Goal: Navigation & Orientation: Find specific page/section

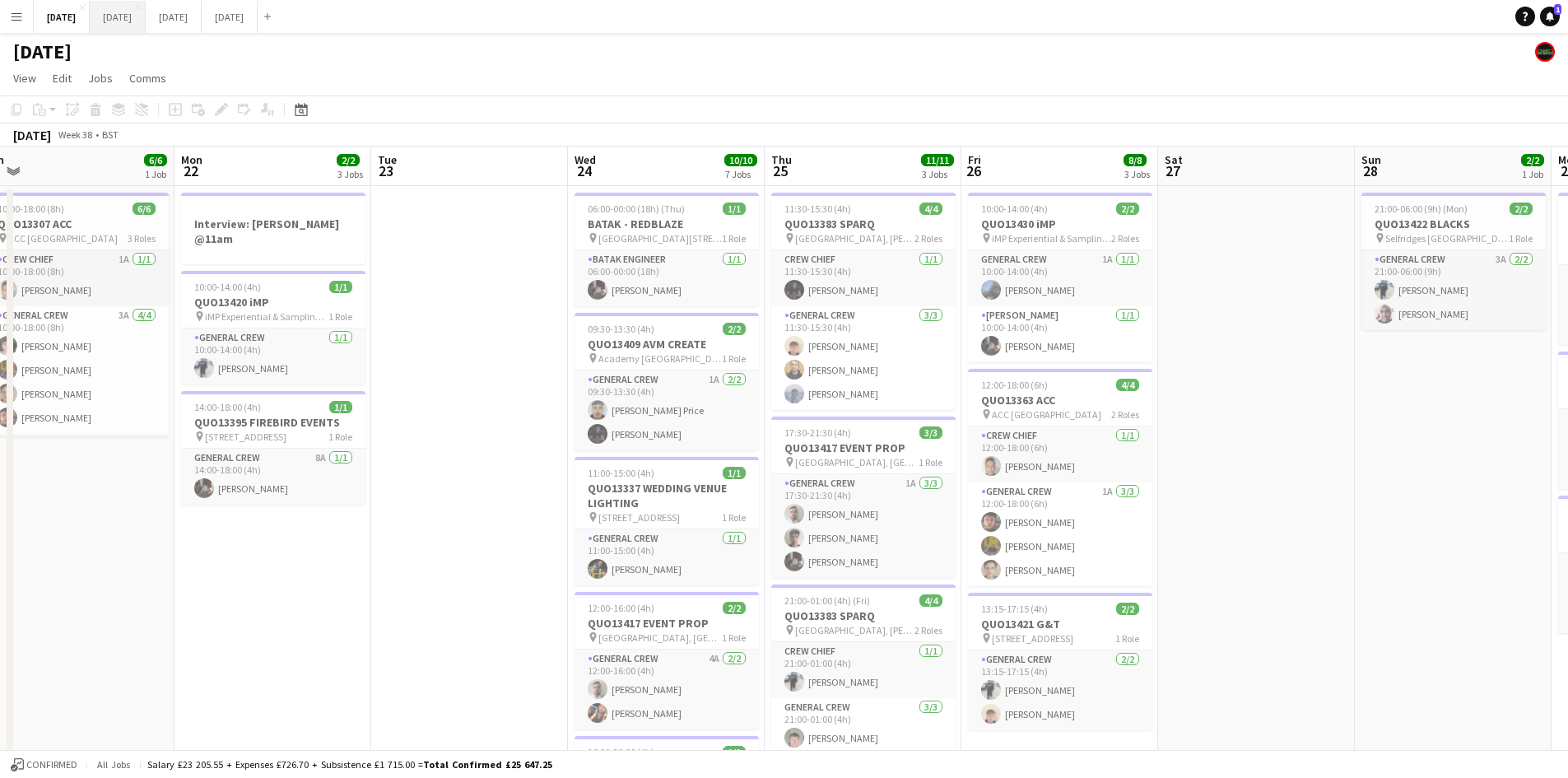
click at [146, 13] on button "[DATE] Close" at bounding box center [117, 17] width 56 height 32
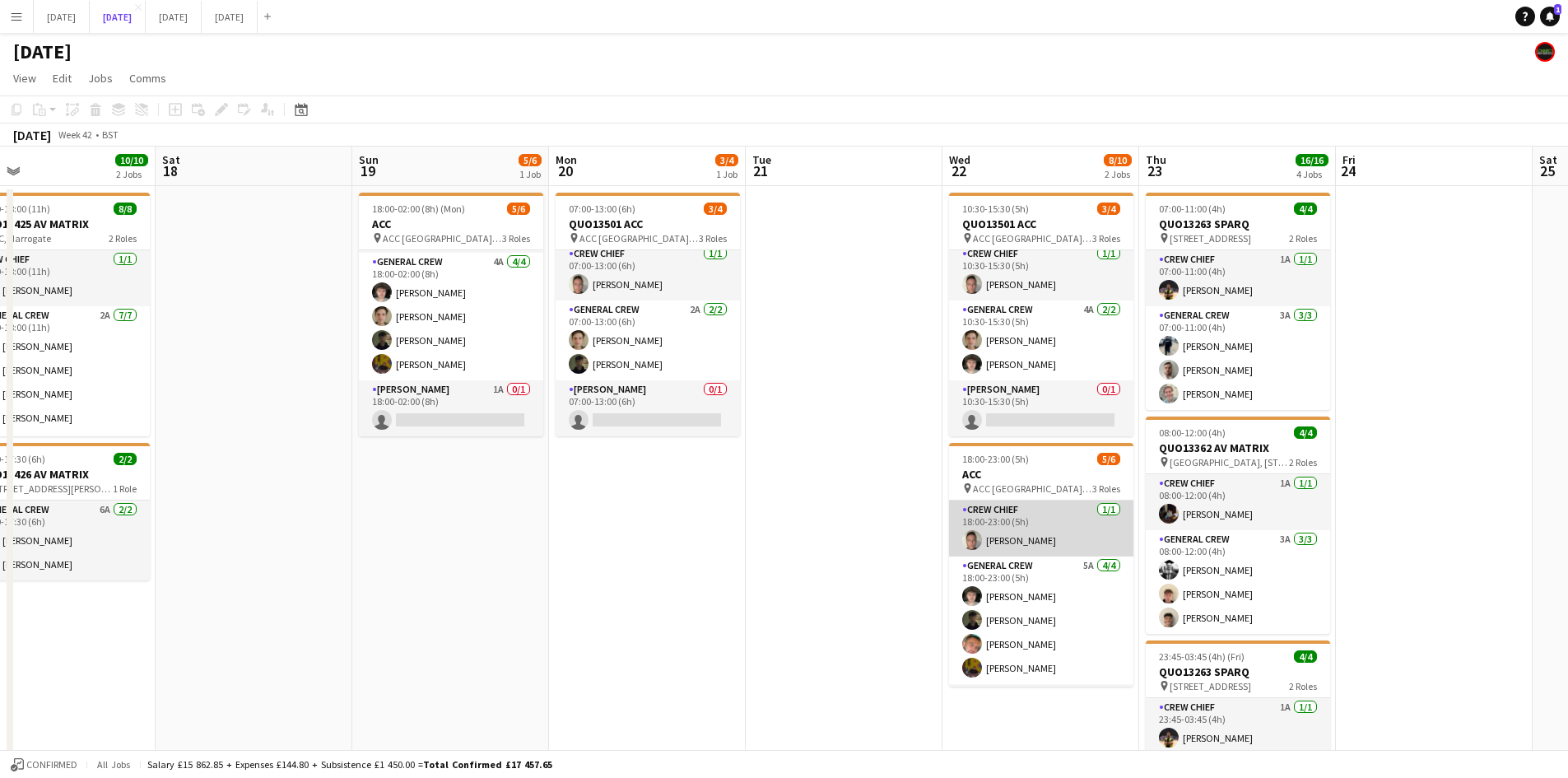
scroll to position [53, 0]
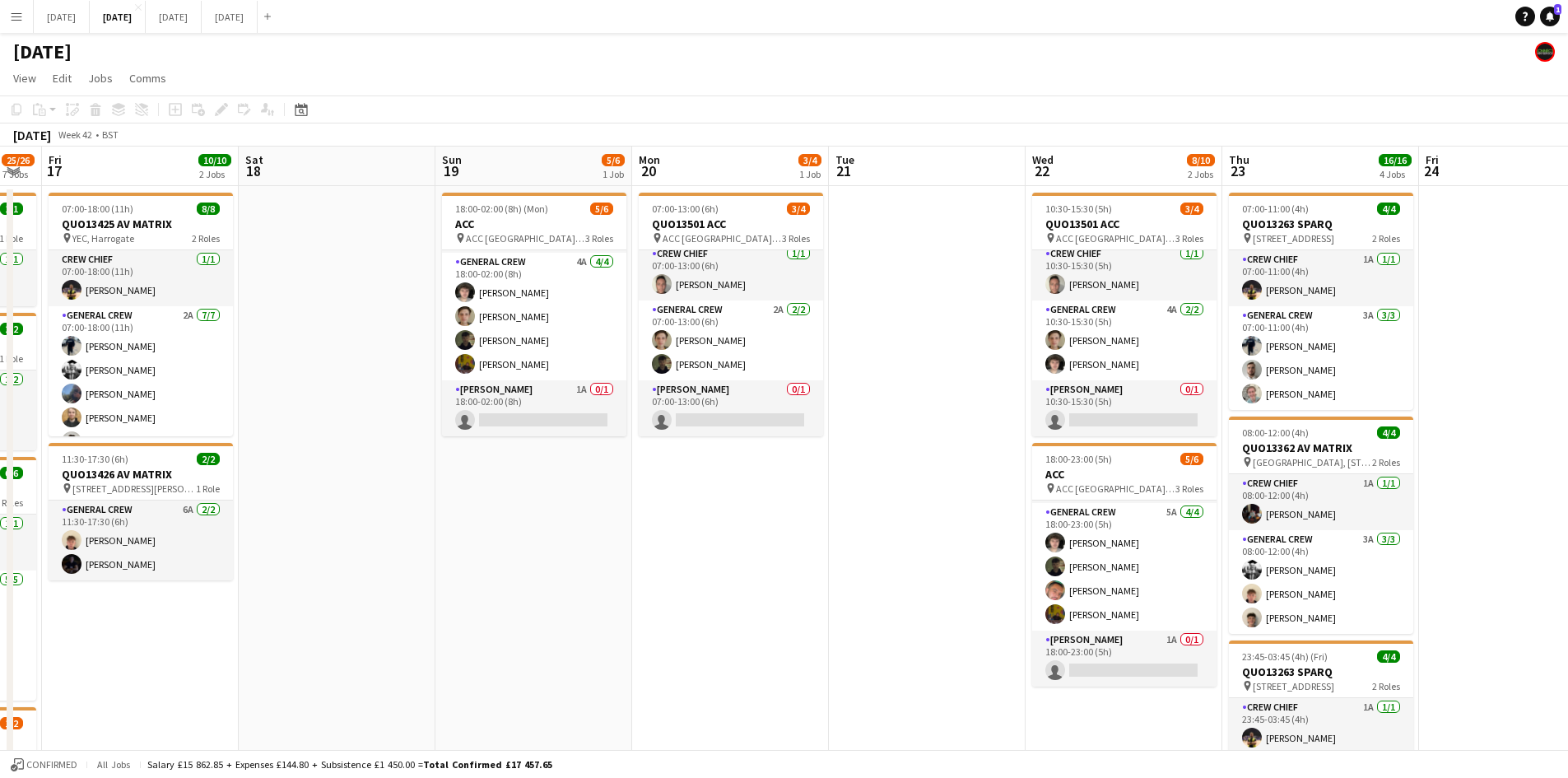
drag, startPoint x: 771, startPoint y: 541, endPoint x: 933, endPoint y: 493, distance: 169.0
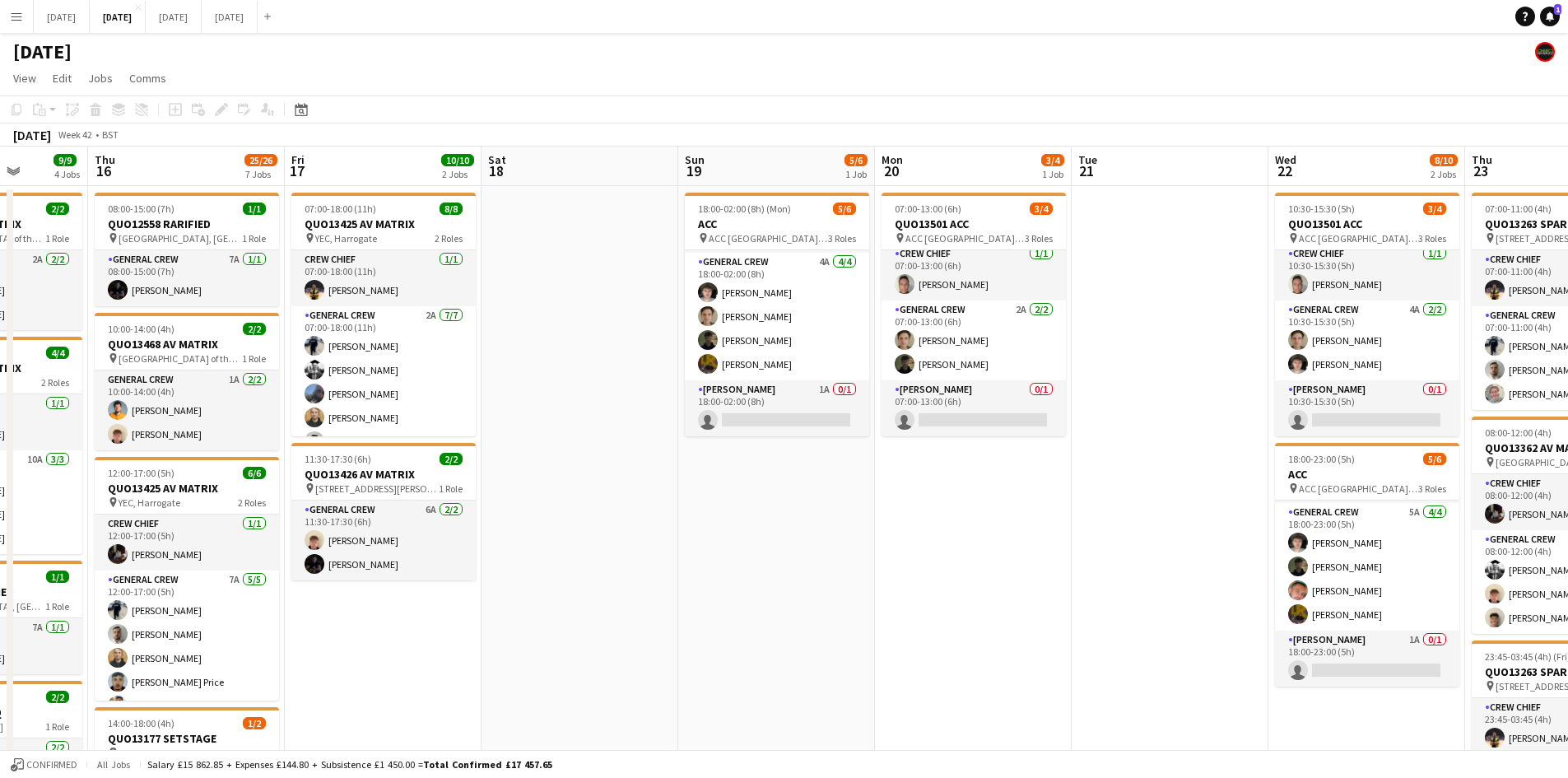
drag, startPoint x: 873, startPoint y: 495, endPoint x: 1039, endPoint y: 476, distance: 167.1
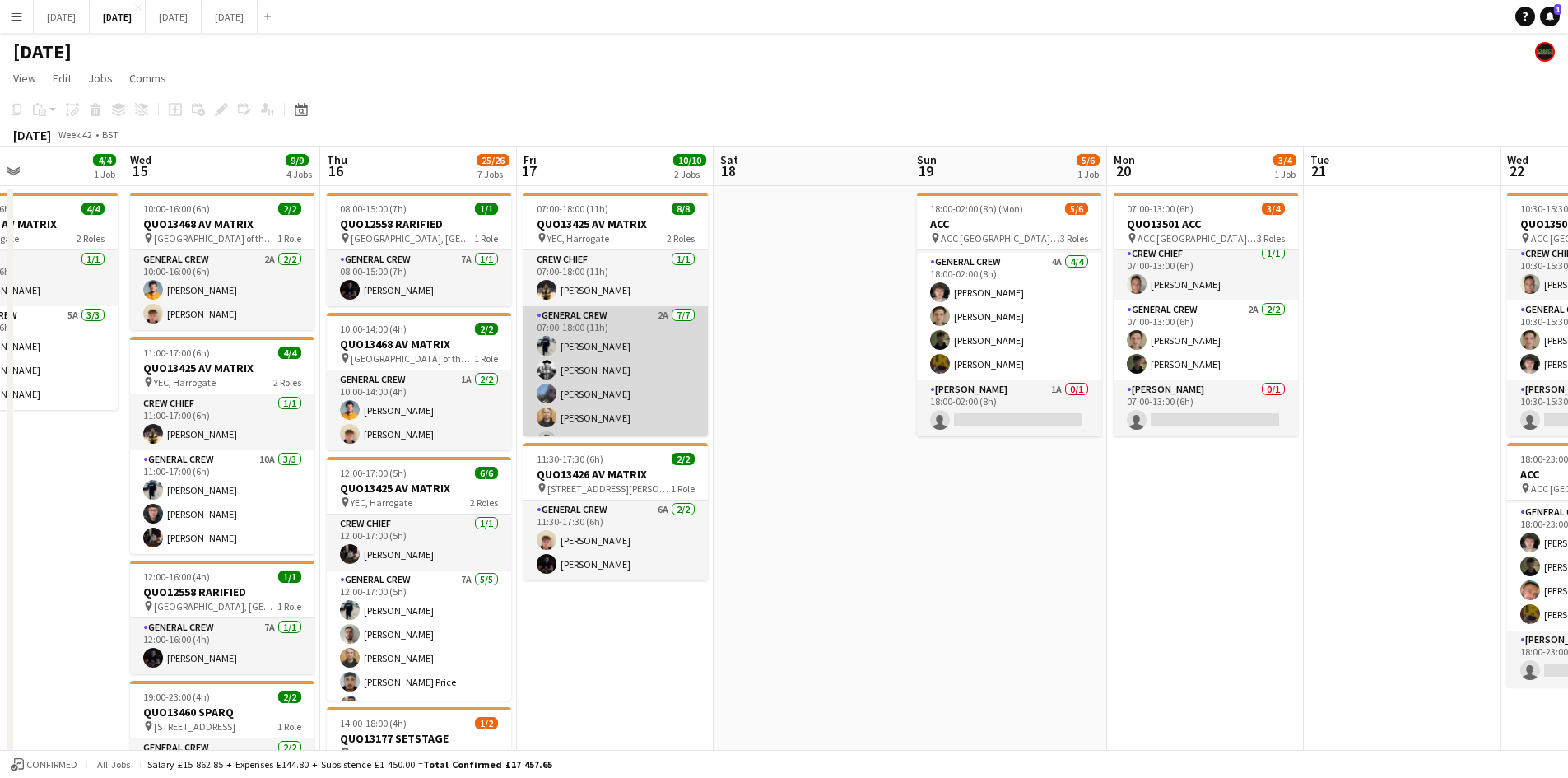
scroll to position [70, 0]
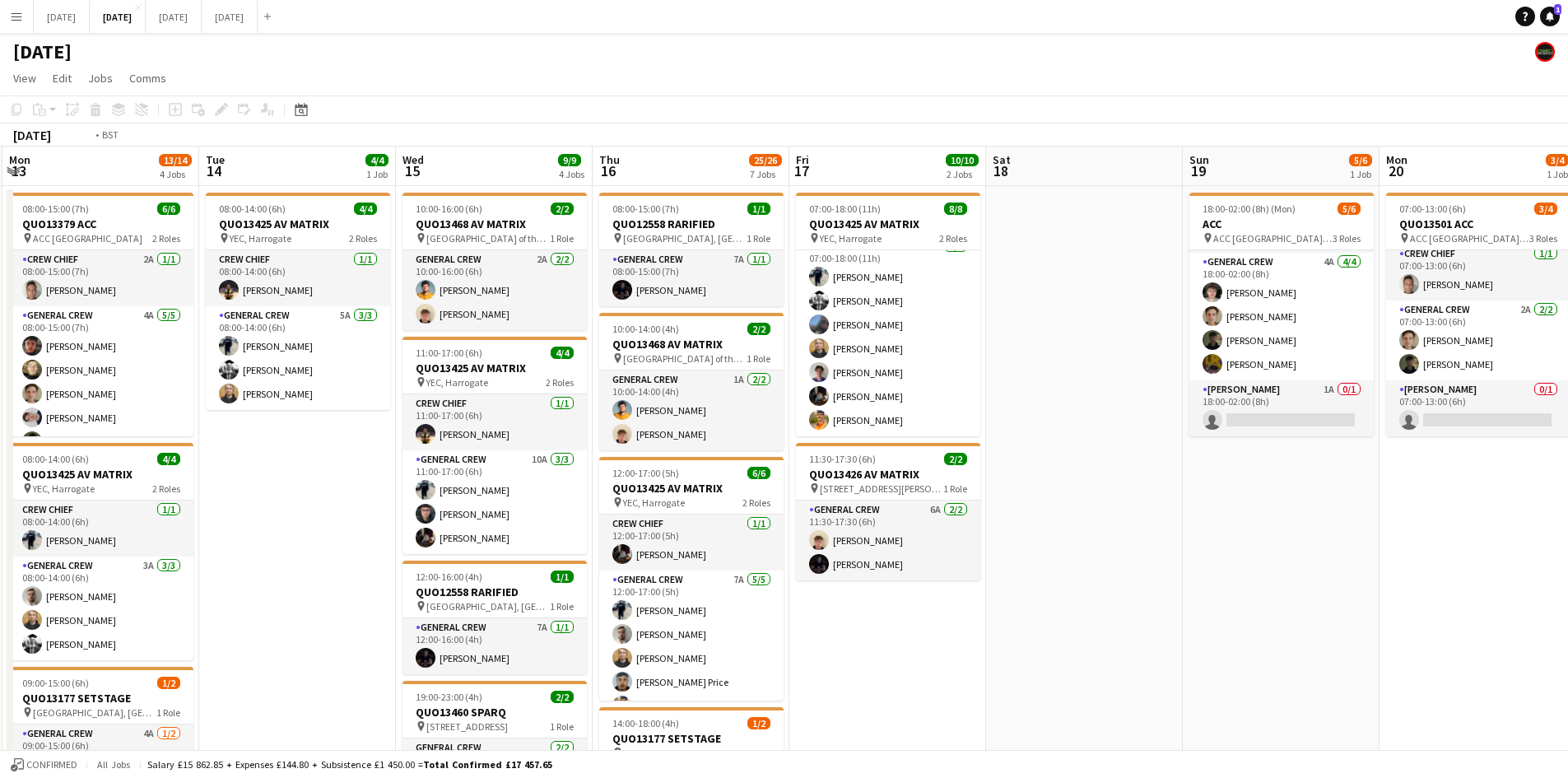
drag, startPoint x: 794, startPoint y: 460, endPoint x: 1130, endPoint y: 392, distance: 342.8
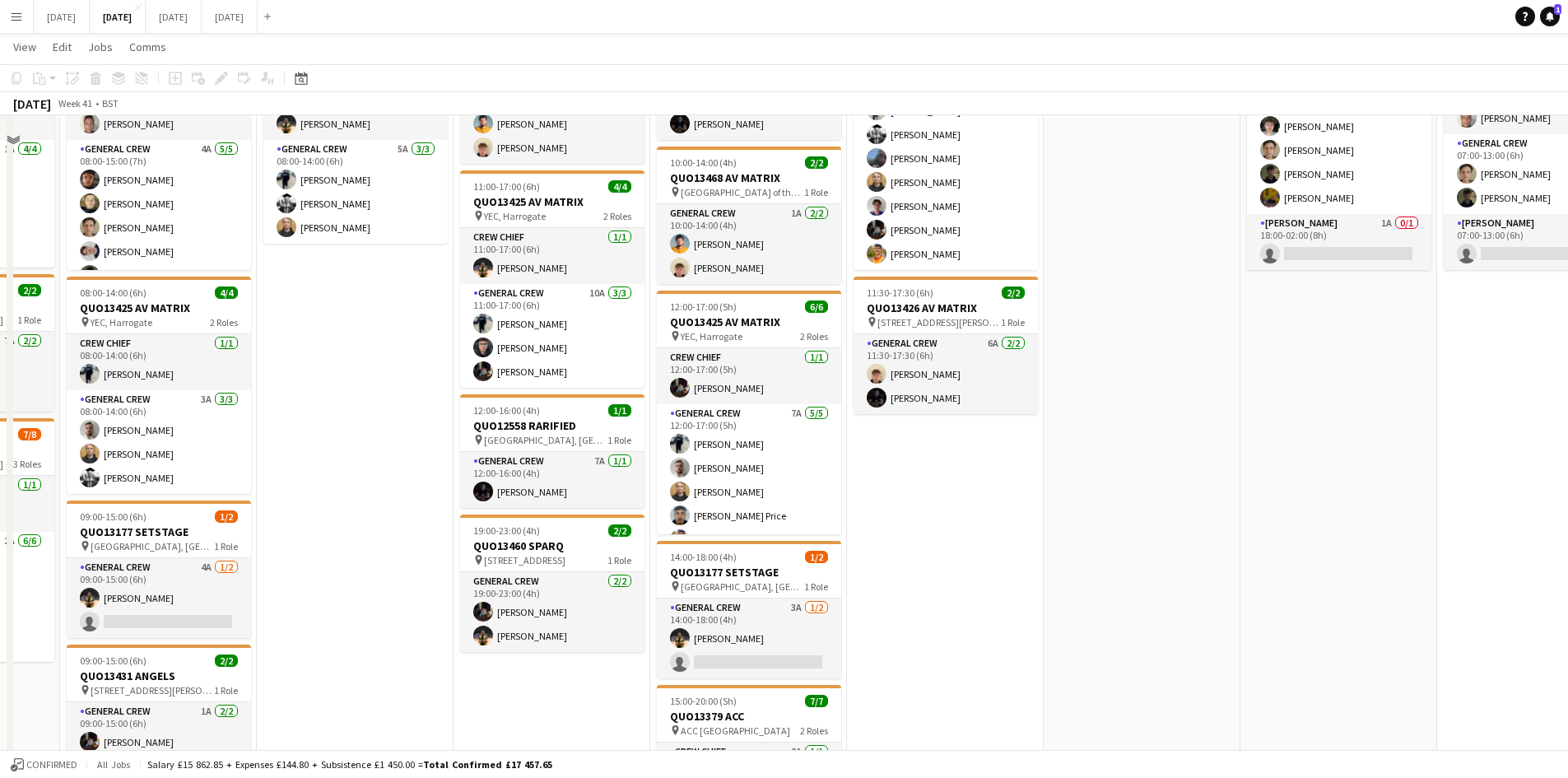
scroll to position [247, 0]
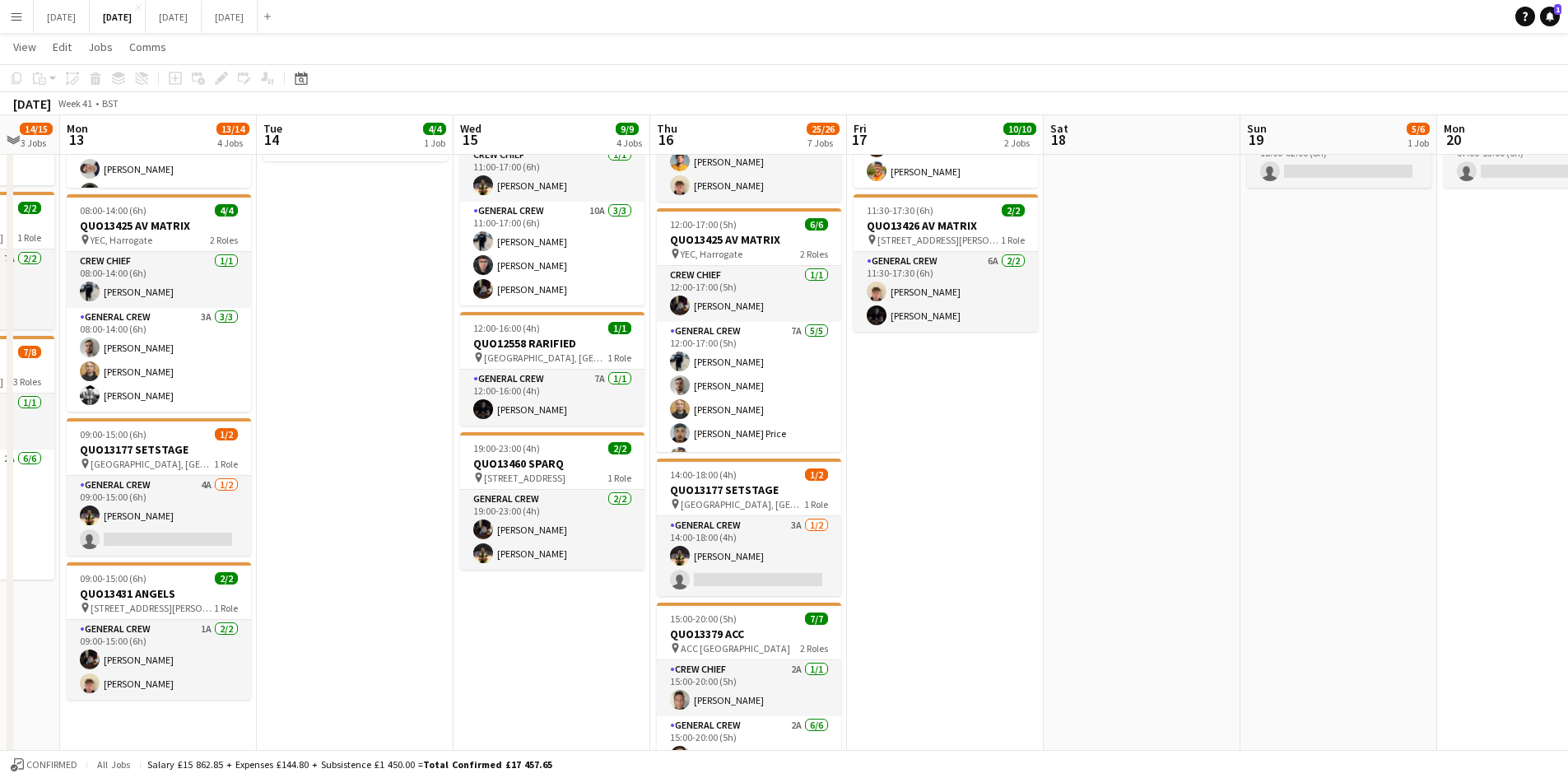
drag, startPoint x: 525, startPoint y: 474, endPoint x: 962, endPoint y: 451, distance: 437.6
click at [957, 453] on app-calendar-viewport "Sat 11 12/12 4 Jobs Sun 12 14/15 3 Jobs Mon 13 13/14 4 Jobs Tue 14 4/4 1 Job We…" at bounding box center [784, 547] width 1568 height 1462
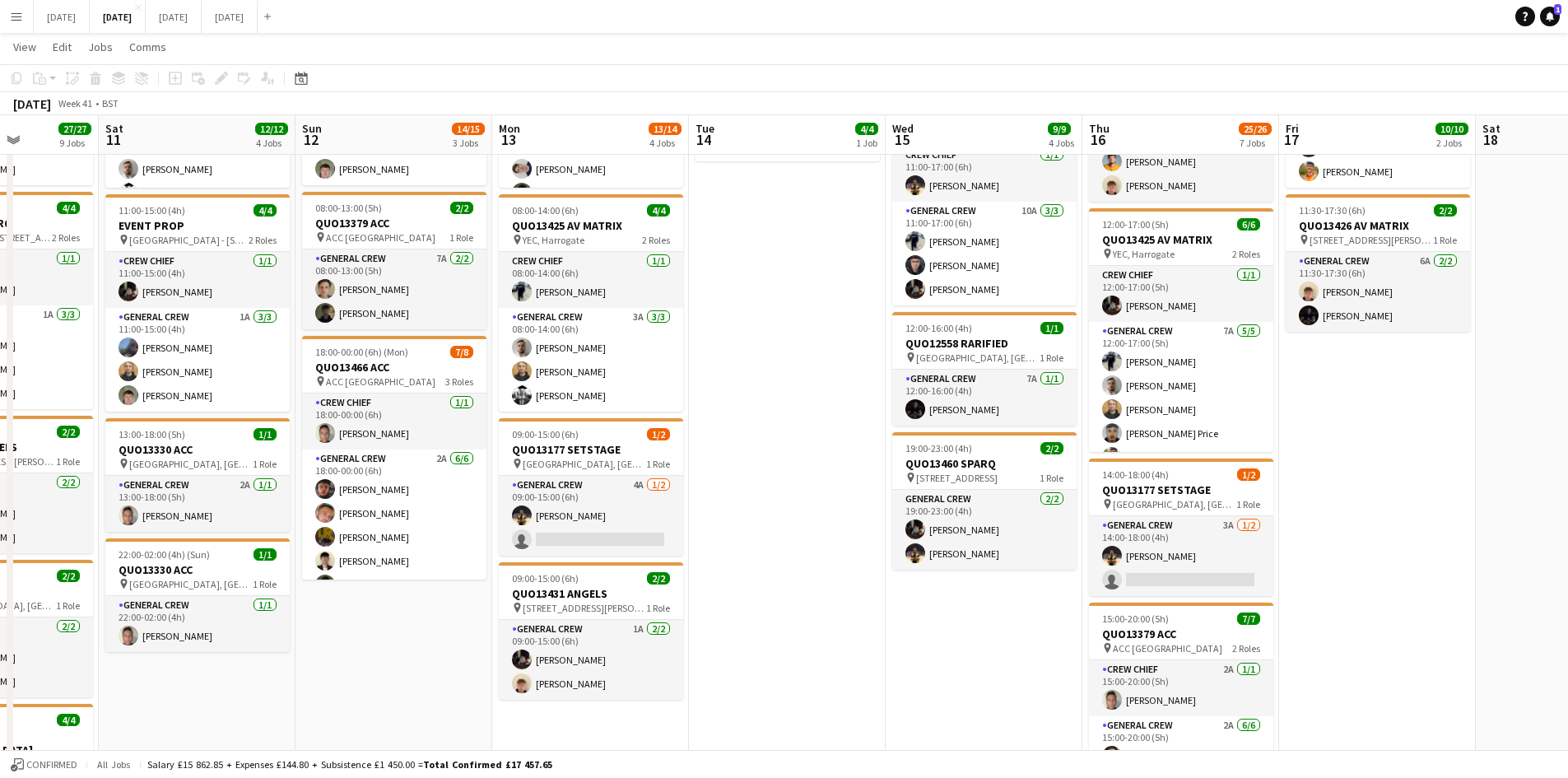
drag, startPoint x: 788, startPoint y: 463, endPoint x: 809, endPoint y: 462, distance: 21.0
click at [809, 462] on app-calendar-viewport "Wed 8 13/13 5 Jobs Thu 9 20/20 4 Jobs Fri 10 27/27 9 Jobs Sat 11 12/12 4 Jobs S…" at bounding box center [784, 735] width 1568 height 1837
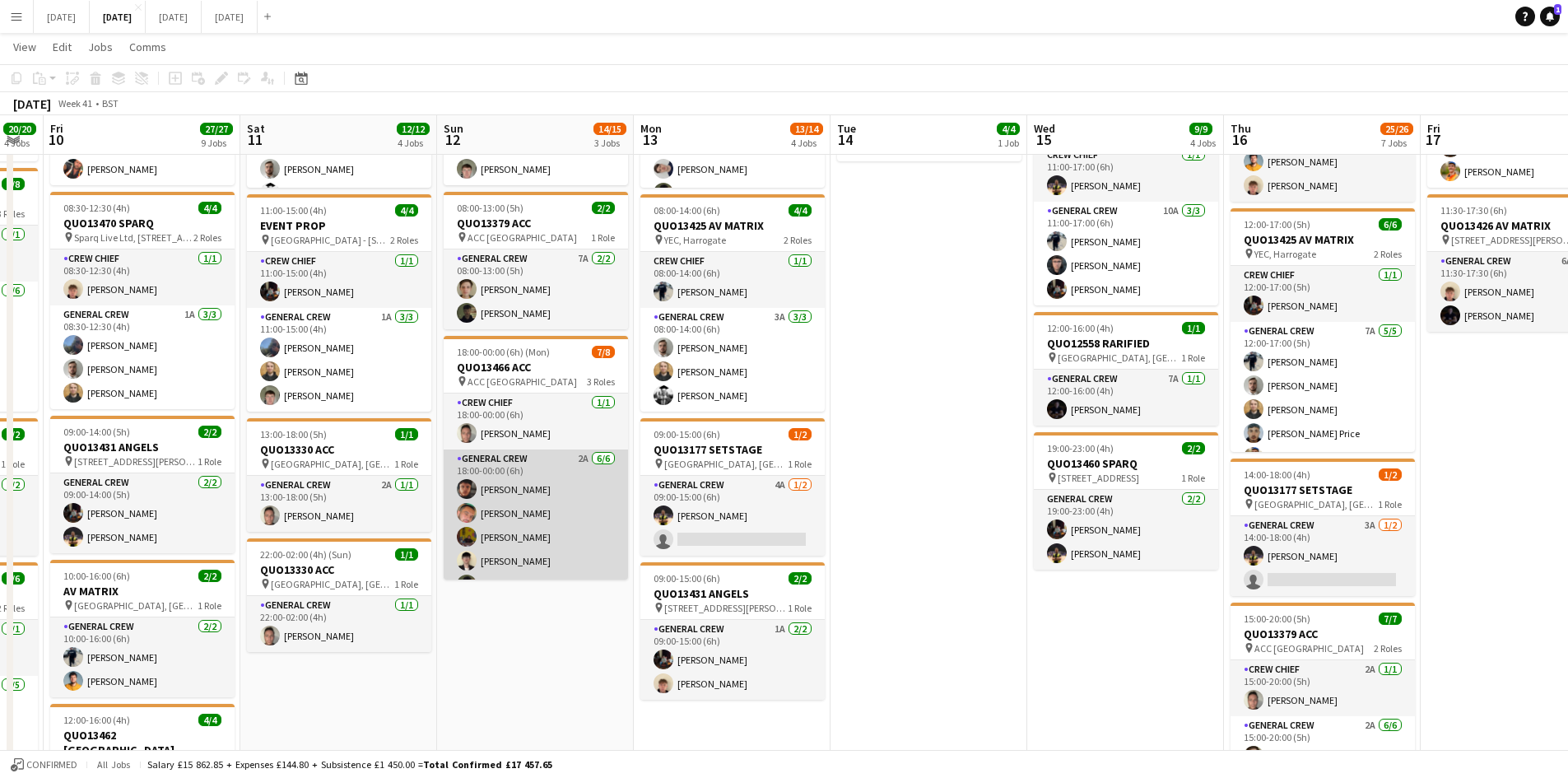
scroll to position [101, 0]
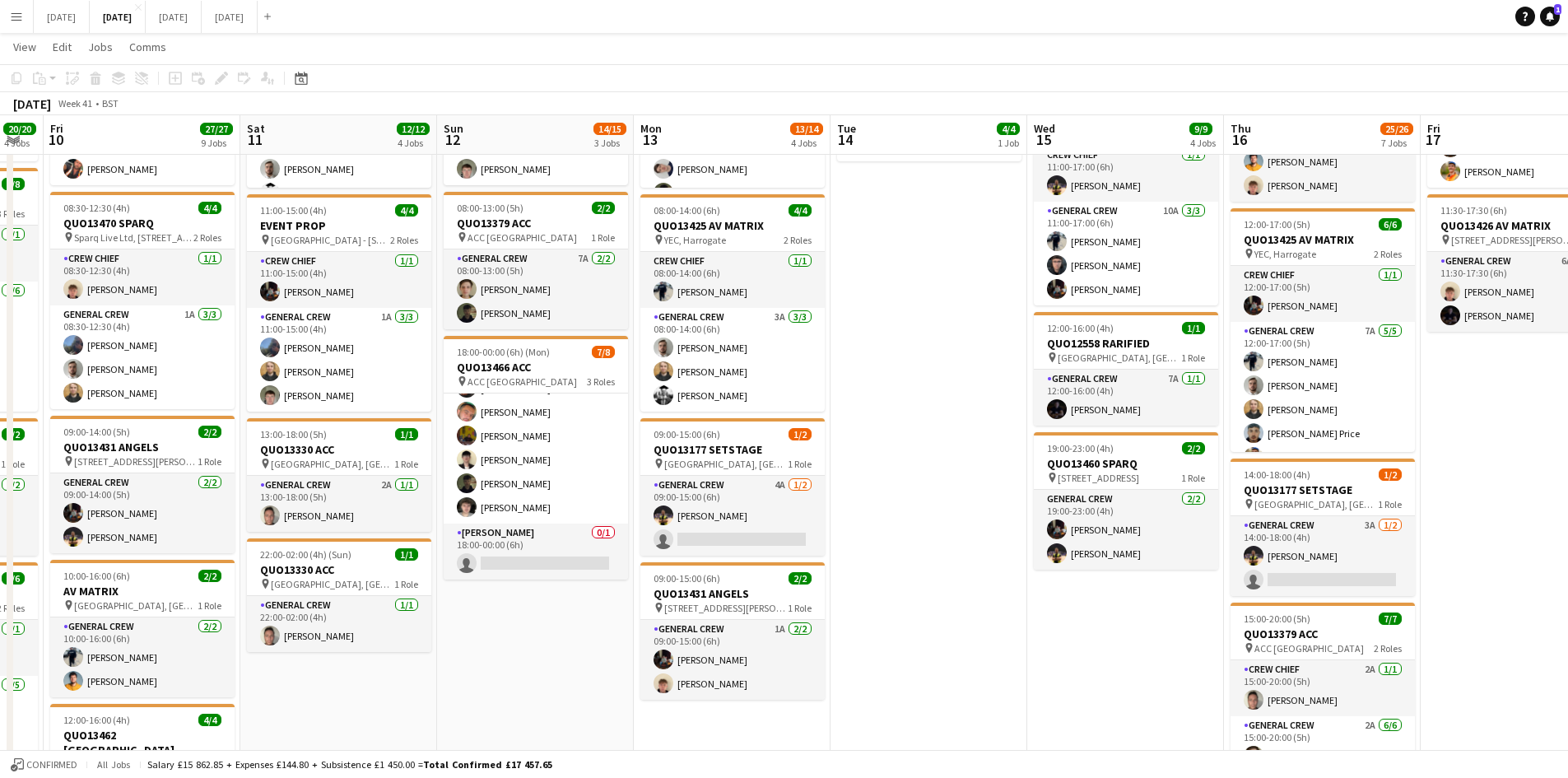
drag, startPoint x: 929, startPoint y: 456, endPoint x: 557, endPoint y: 438, distance: 372.4
click at [557, 446] on app-calendar-viewport "Wed 8 13/13 5 Jobs Thu 9 20/20 4 Jobs Fri 10 27/27 9 Jobs Sat 11 12/12 4 Jobs S…" at bounding box center [784, 735] width 1568 height 1837
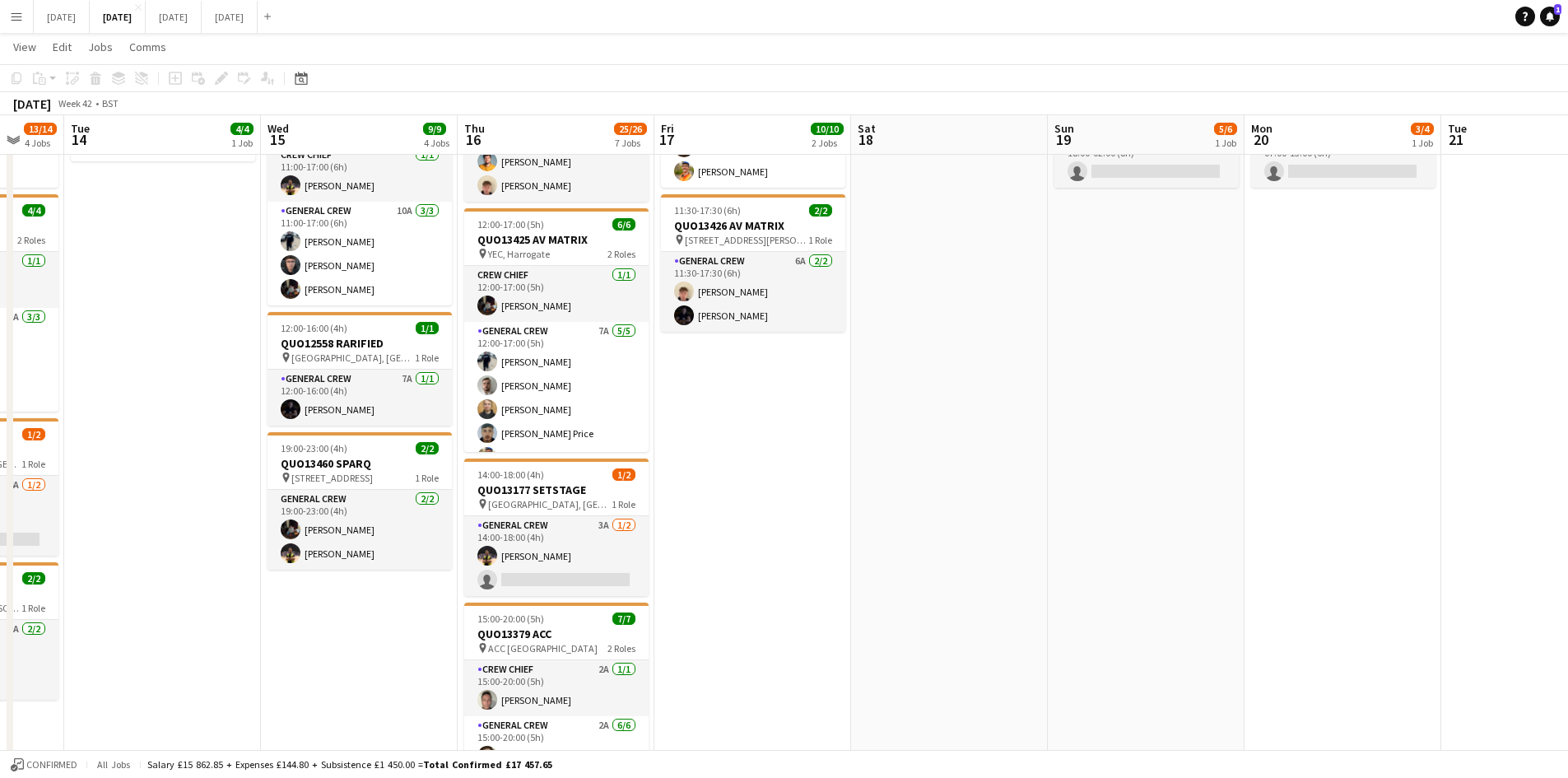
drag, startPoint x: 1138, startPoint y: 445, endPoint x: 747, endPoint y: 446, distance: 391.0
click at [756, 448] on app-calendar-viewport "Sat 11 12/12 4 Jobs Sun 12 14/15 3 Jobs Mon 13 13/14 4 Jobs Tue 14 4/4 1 Job We…" at bounding box center [784, 735] width 1568 height 1837
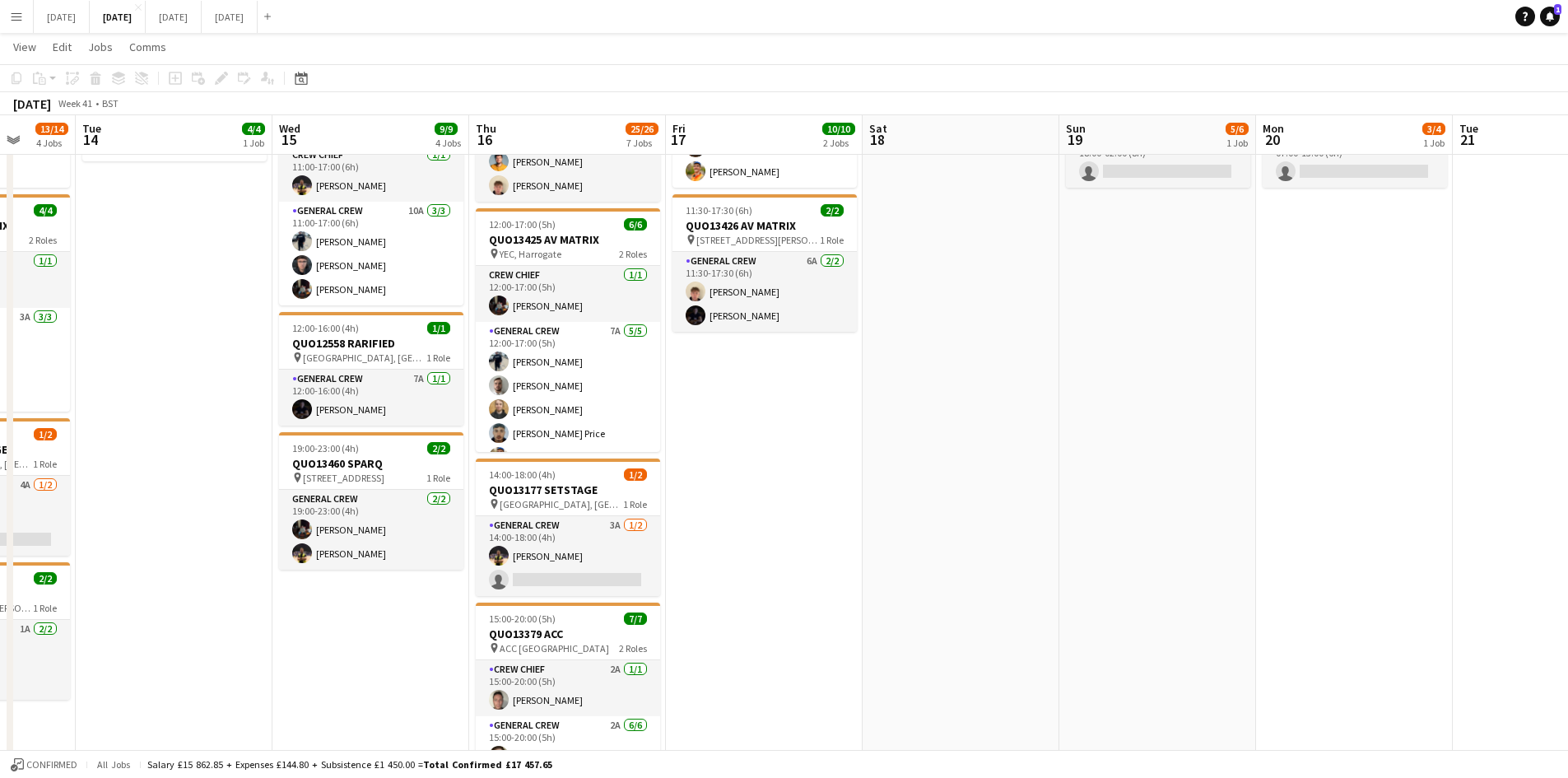
scroll to position [0, 0]
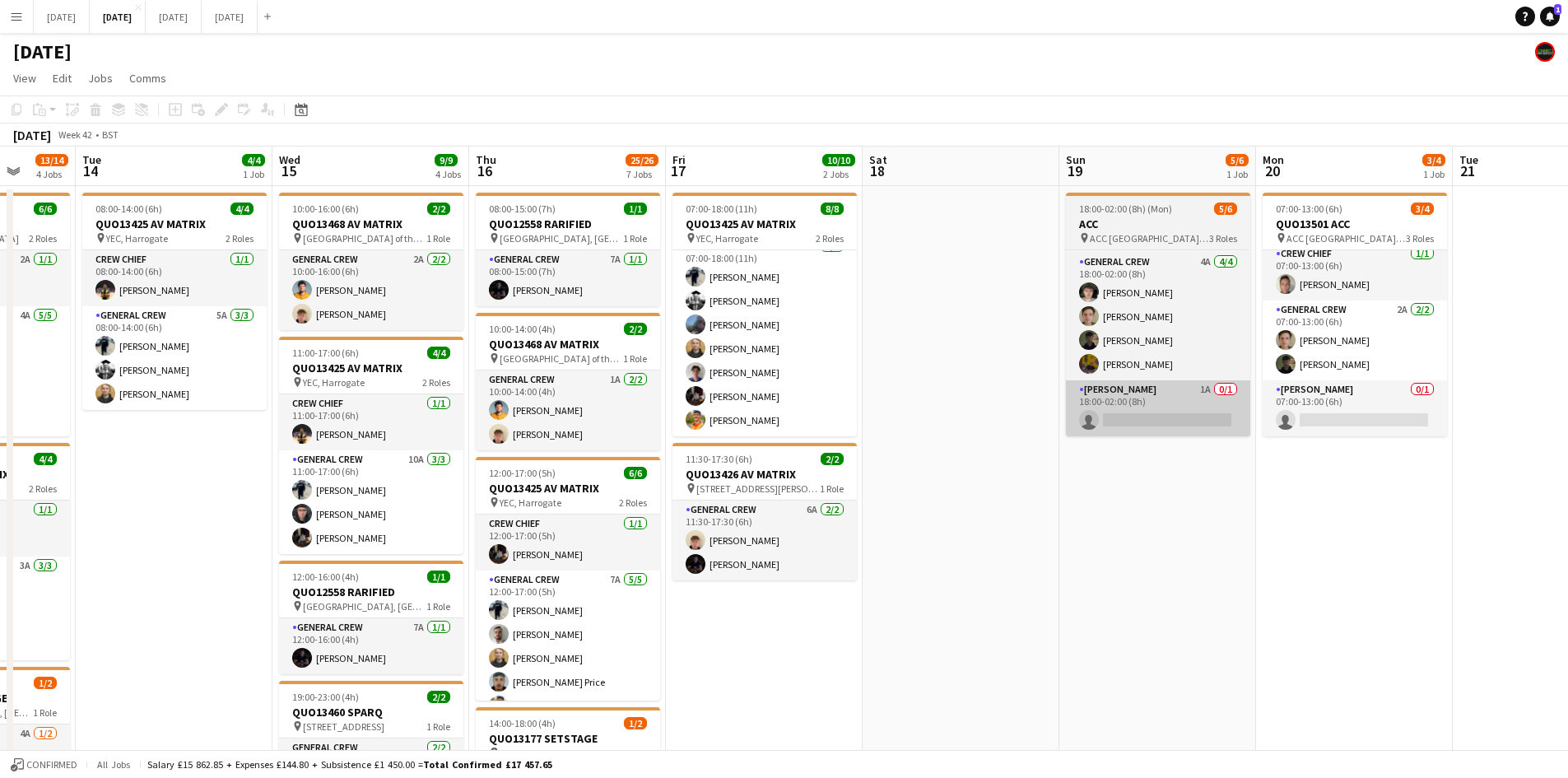
drag, startPoint x: 1282, startPoint y: 438, endPoint x: 750, endPoint y: 390, distance: 534.2
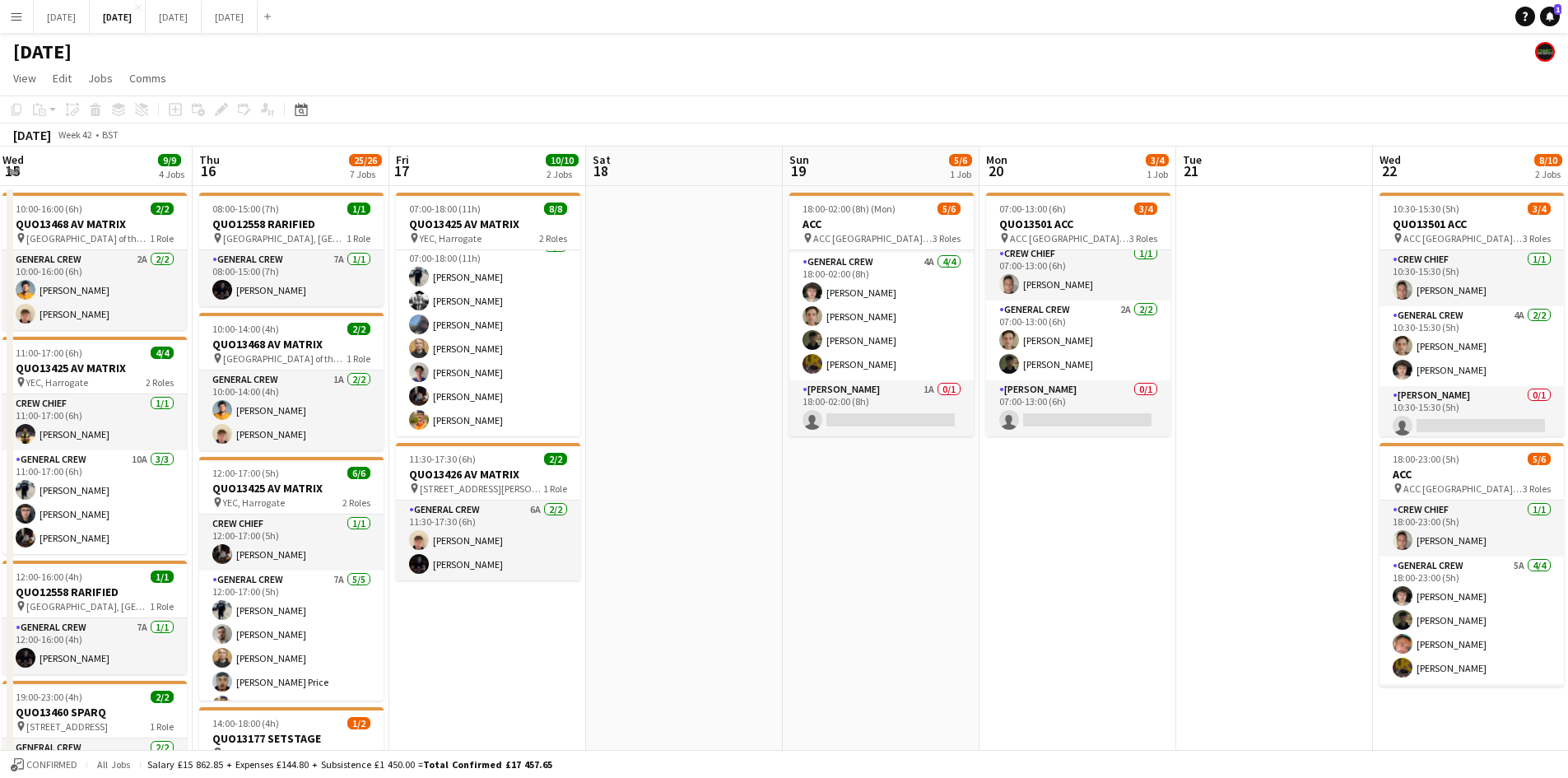
drag, startPoint x: 1179, startPoint y: 495, endPoint x: 627, endPoint y: 439, distance: 554.8
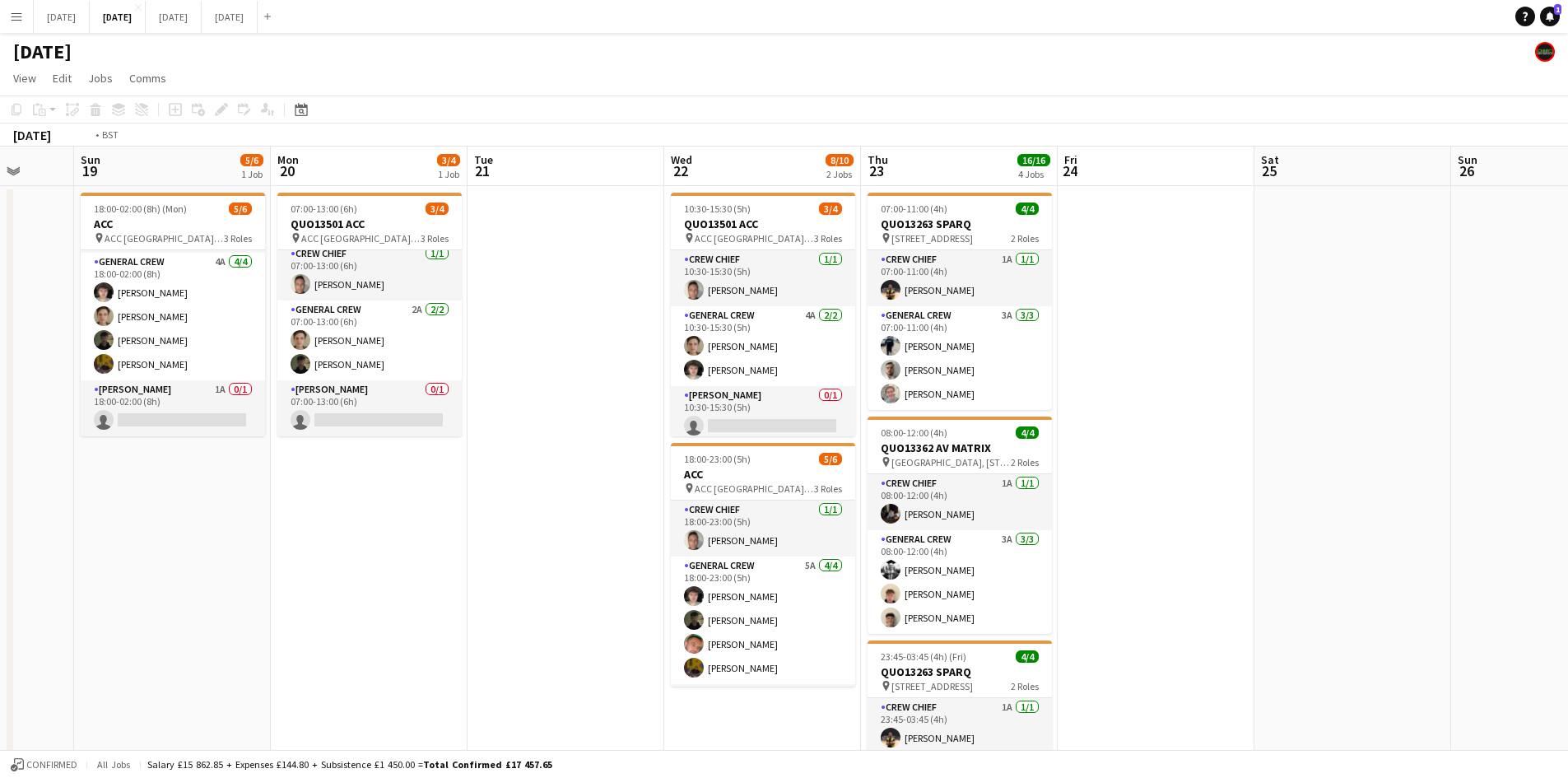
drag, startPoint x: 880, startPoint y: 492, endPoint x: 508, endPoint y: 457, distance: 373.6
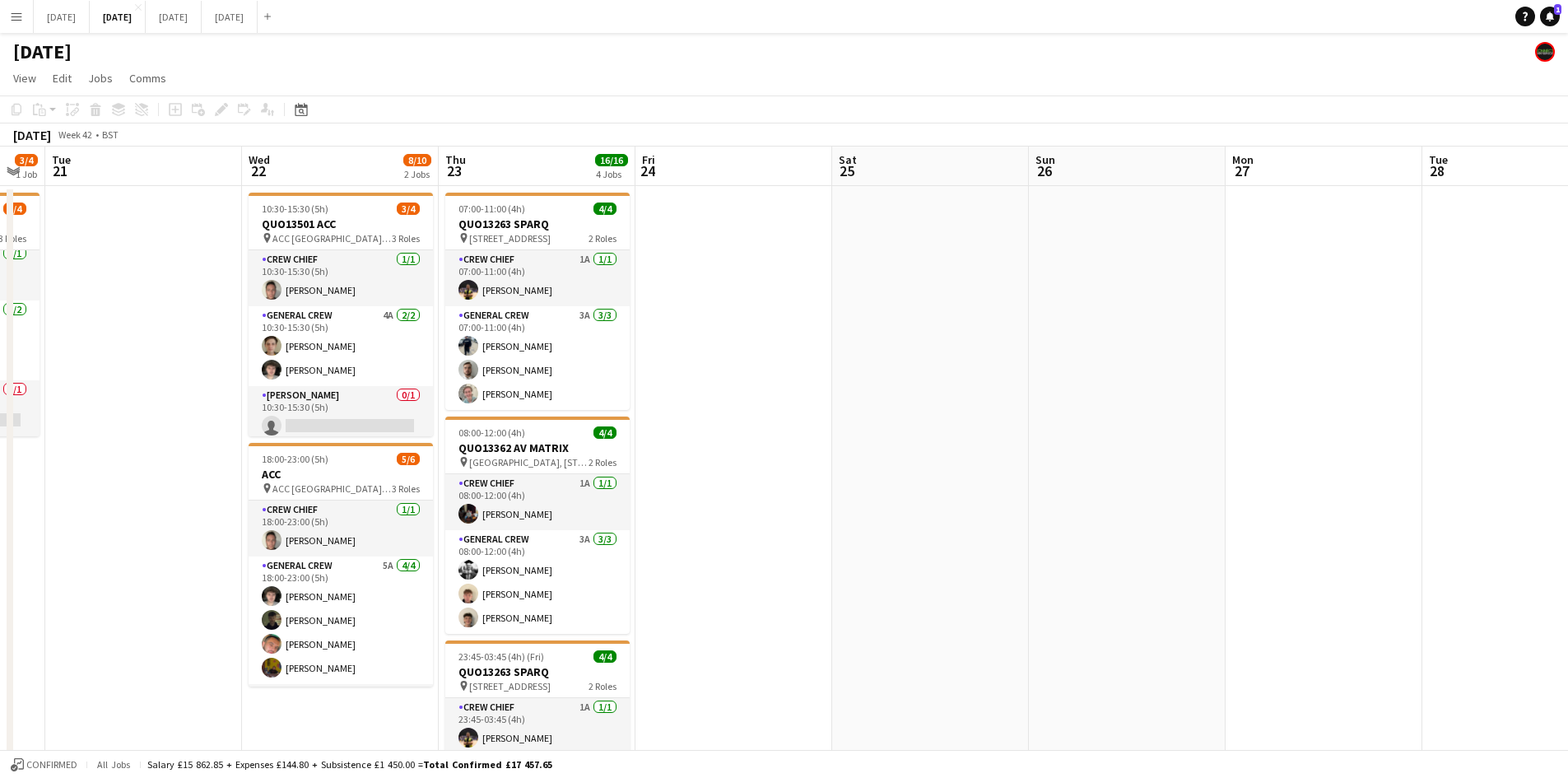
drag, startPoint x: 1059, startPoint y: 479, endPoint x: 726, endPoint y: 462, distance: 333.4
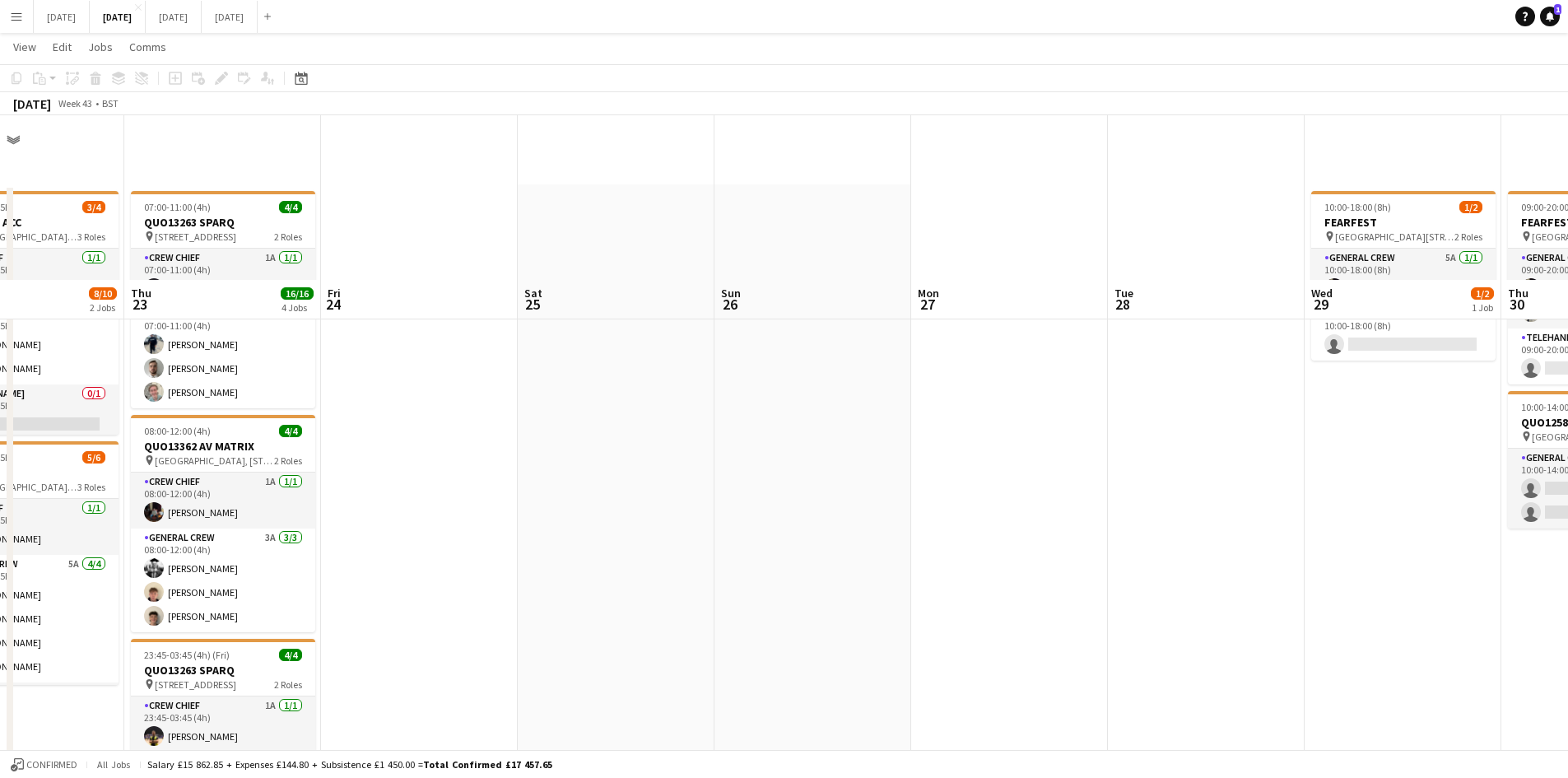
scroll to position [494, 0]
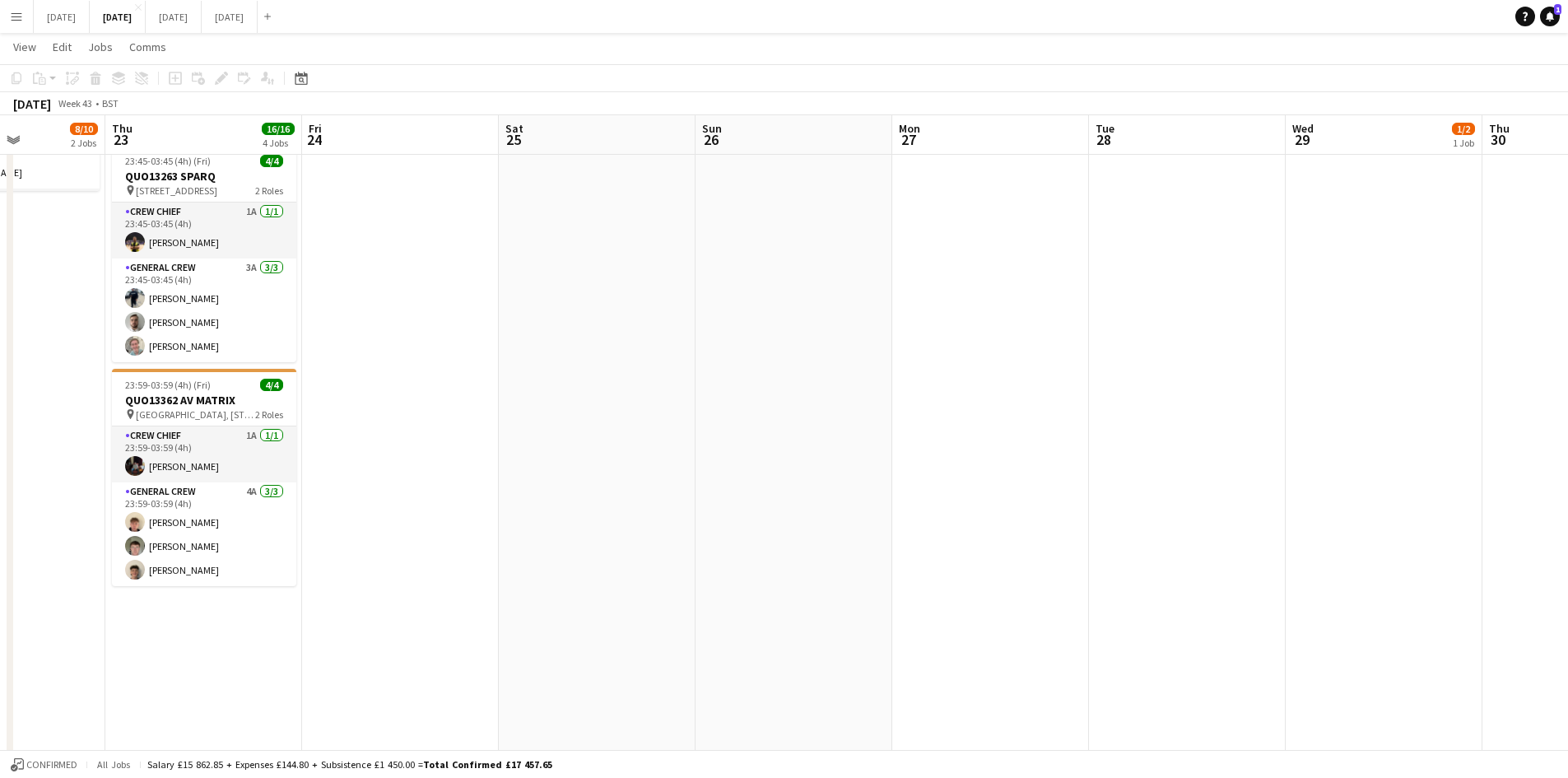
drag, startPoint x: 981, startPoint y: 459, endPoint x: 553, endPoint y: 427, distance: 429.2
click at [548, 429] on app-calendar-viewport "Mon 20 3/4 1 Job Tue 21 Wed 22 8/10 2 Jobs Thu 23 16/16 4 Jobs Fri 24 Sat 25 Su…" at bounding box center [784, 488] width 1568 height 1837
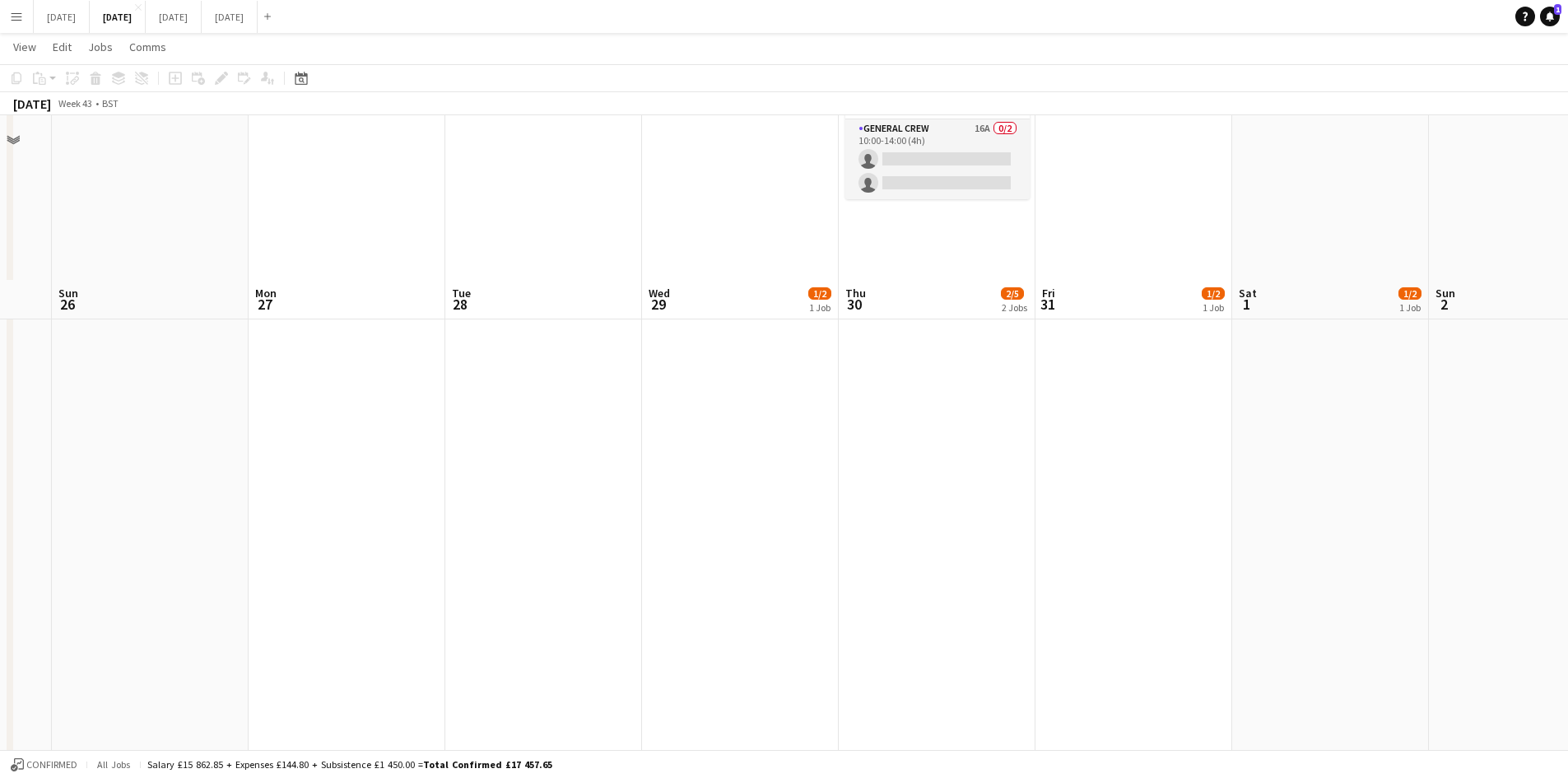
scroll to position [0, 0]
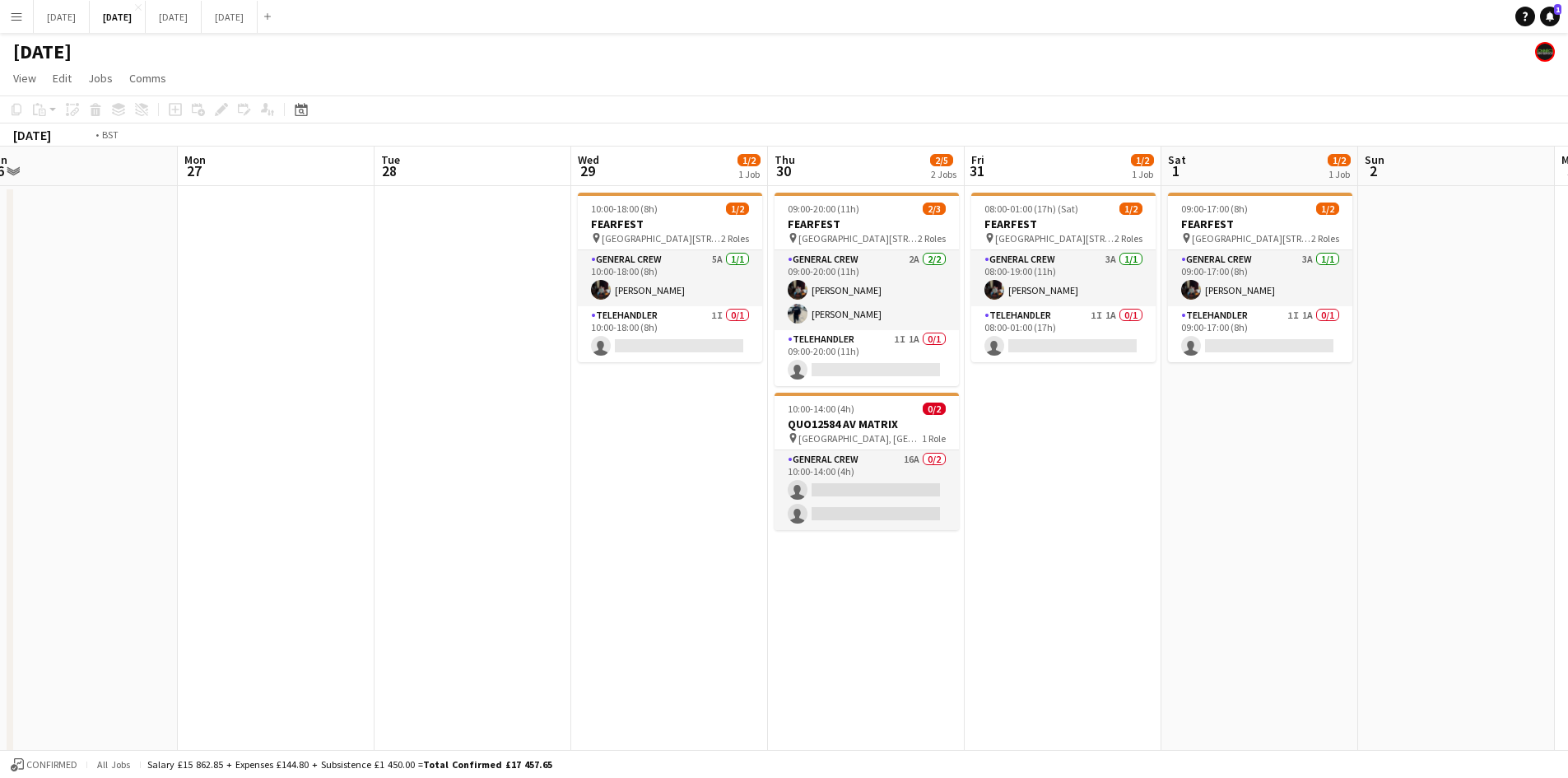
drag, startPoint x: 852, startPoint y: 503, endPoint x: 569, endPoint y: 490, distance: 283.3
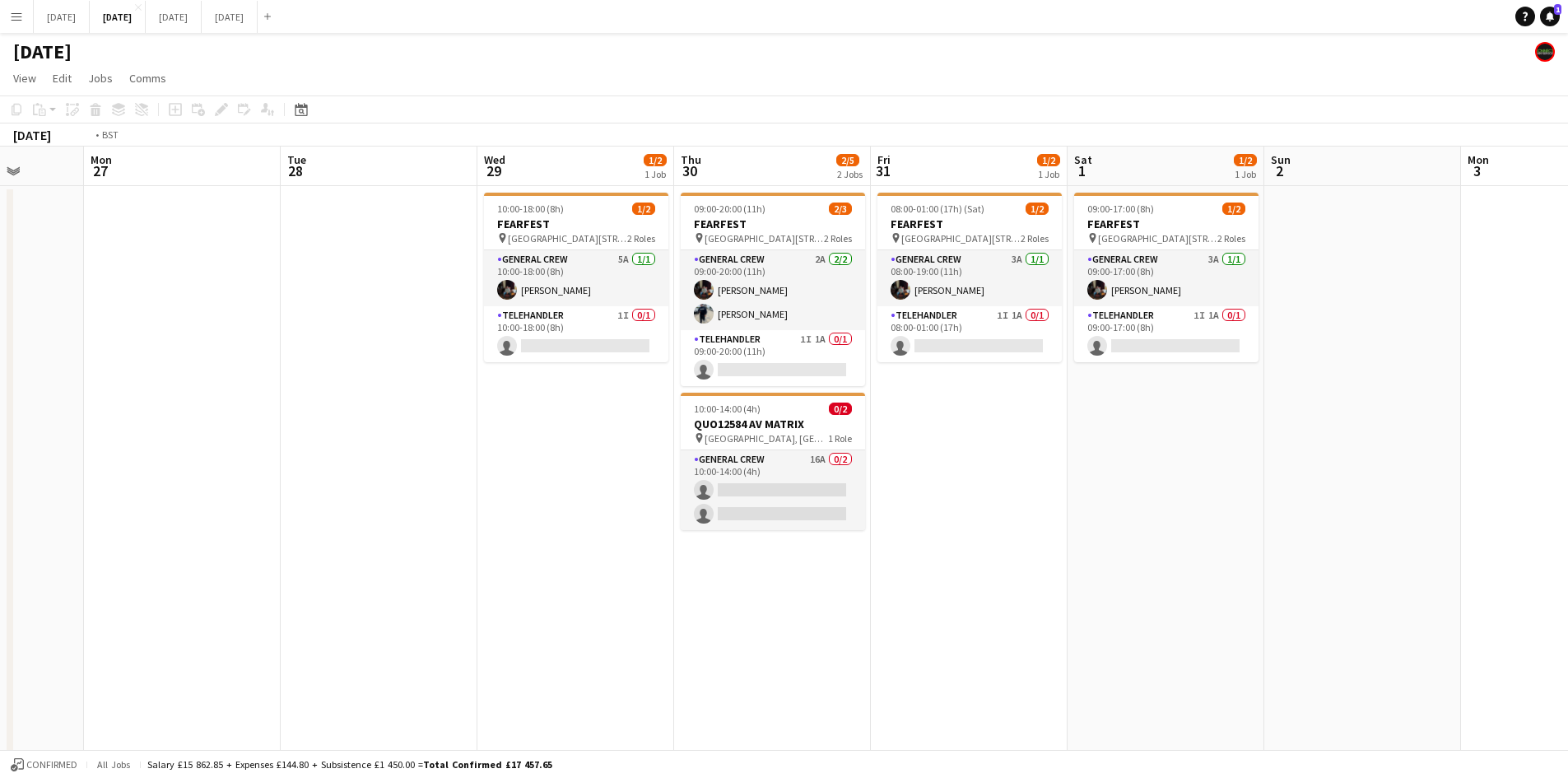
drag, startPoint x: 287, startPoint y: 519, endPoint x: 943, endPoint y: 458, distance: 658.8
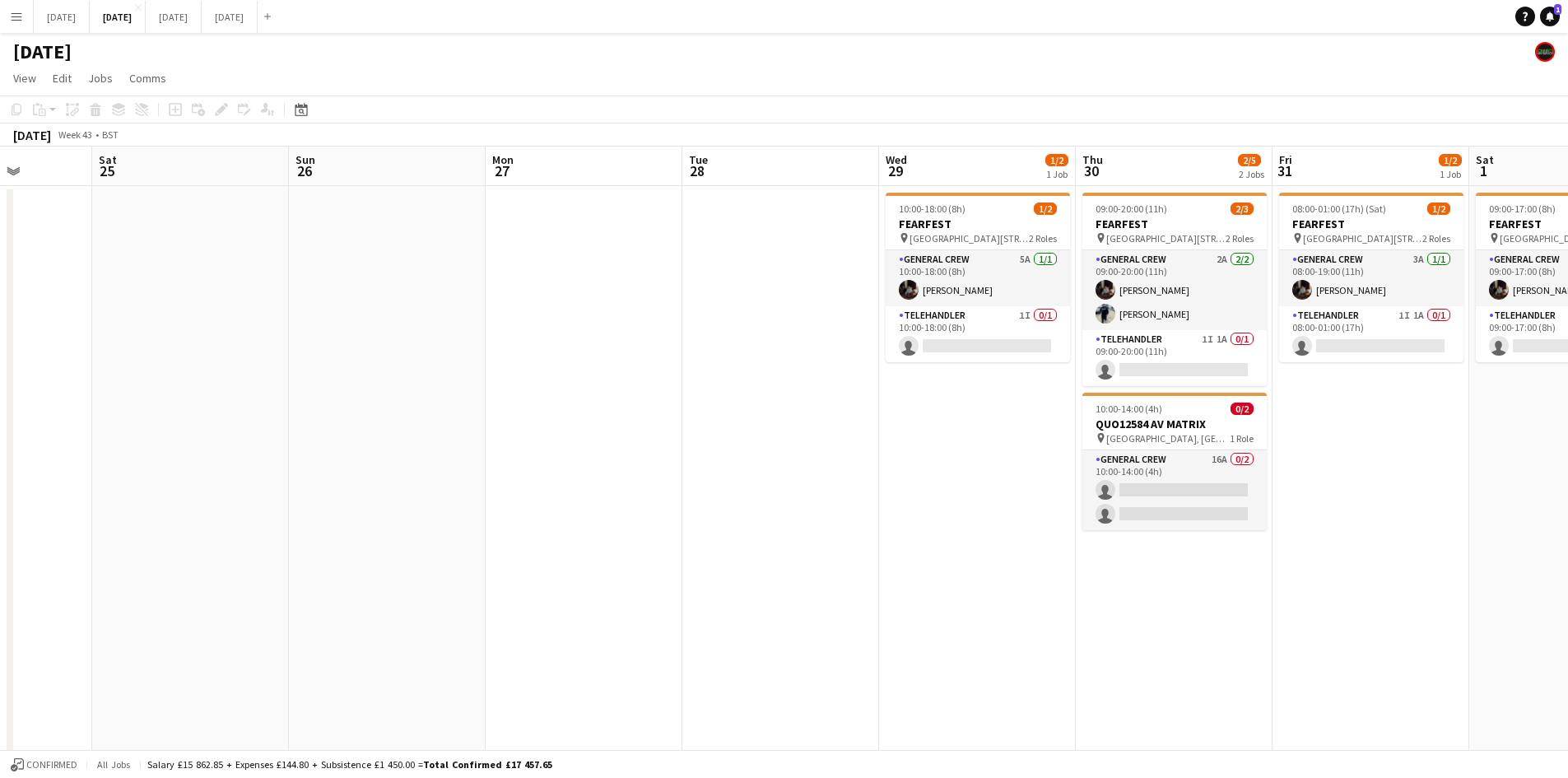
drag, startPoint x: 567, startPoint y: 489, endPoint x: 1047, endPoint y: 484, distance: 480.0
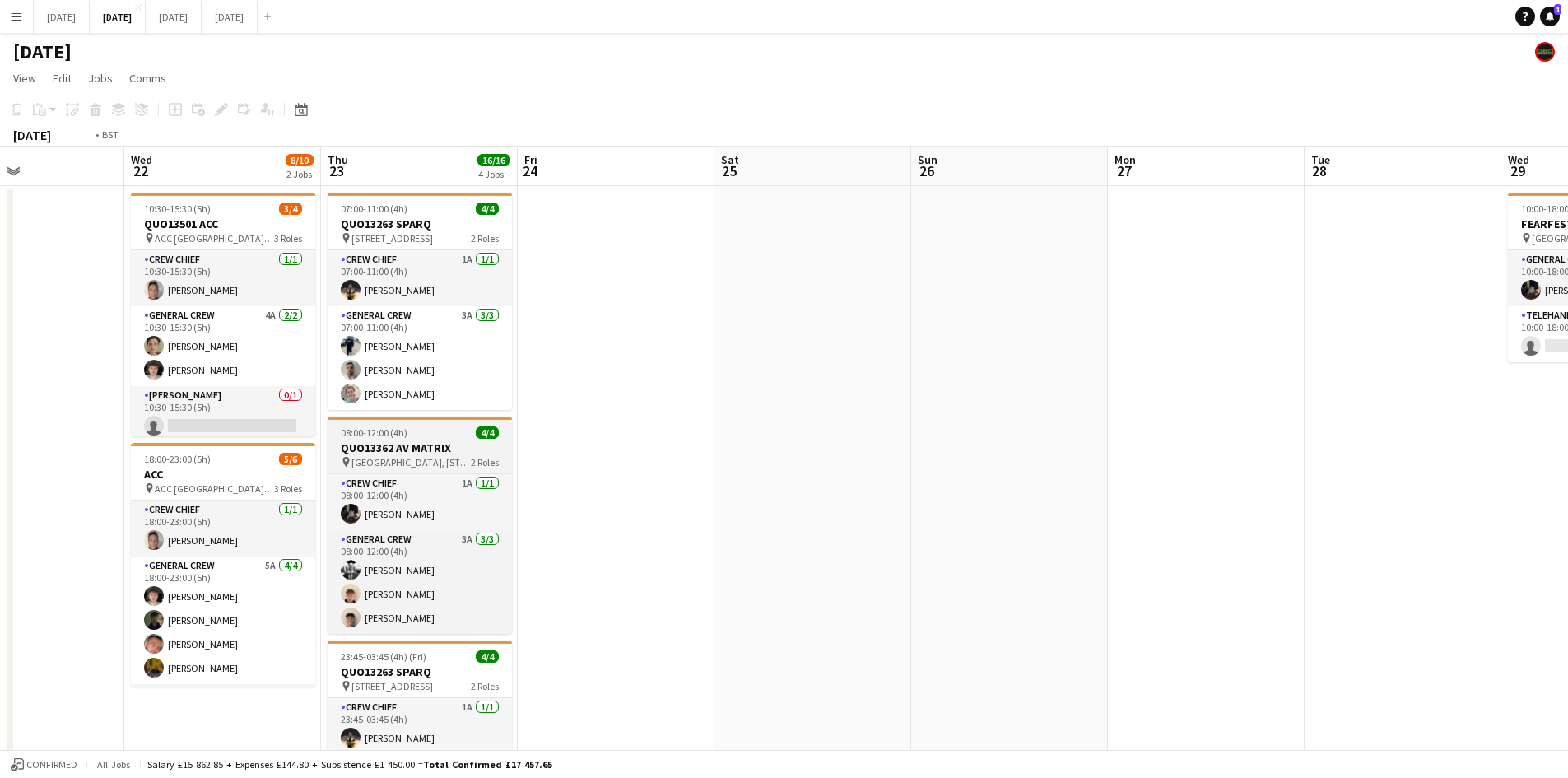
drag, startPoint x: 559, startPoint y: 487, endPoint x: 910, endPoint y: 460, distance: 352.0
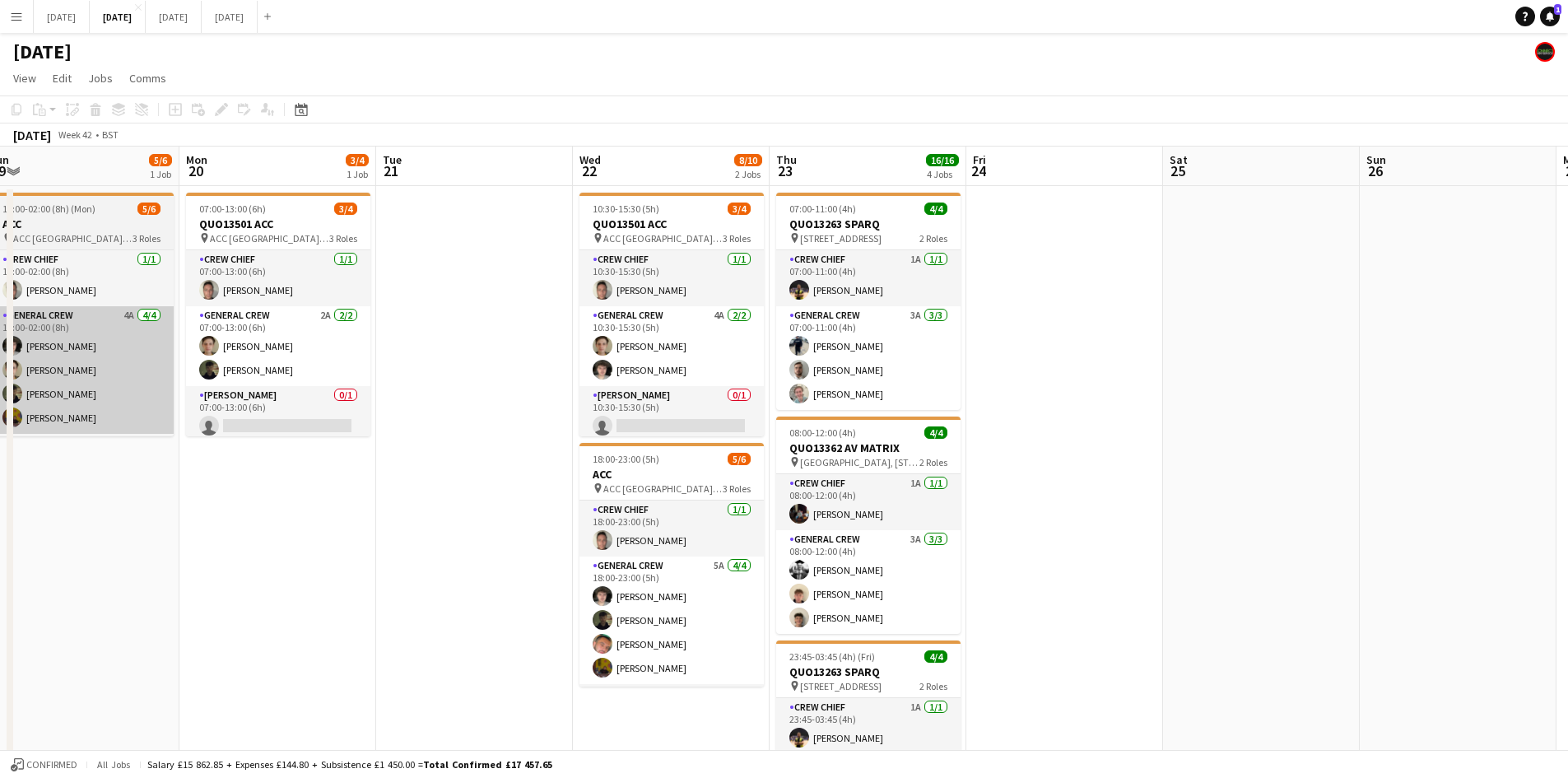
drag, startPoint x: 951, startPoint y: 482, endPoint x: 514, endPoint y: 394, distance: 445.8
